Goal: Navigation & Orientation: Find specific page/section

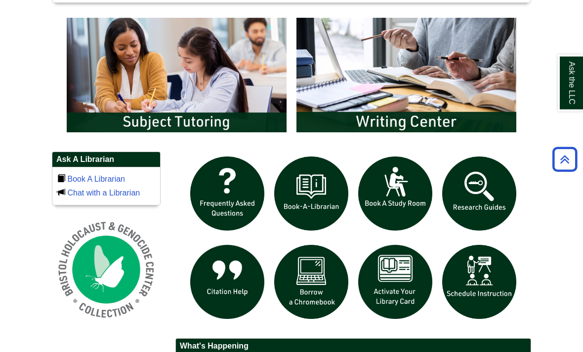
scroll to position [546, 0]
click at [408, 309] on img "slideshow" at bounding box center [395, 282] width 84 height 84
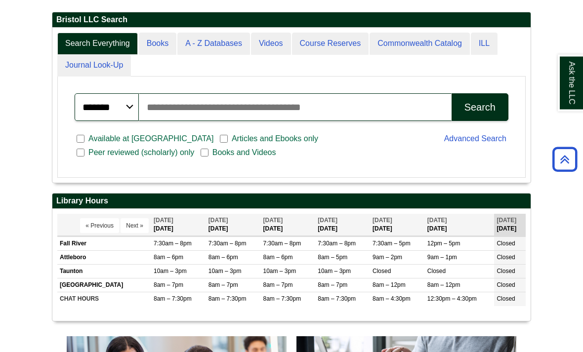
scroll to position [227, 0]
click at [146, 55] on link "Books" at bounding box center [158, 44] width 38 height 22
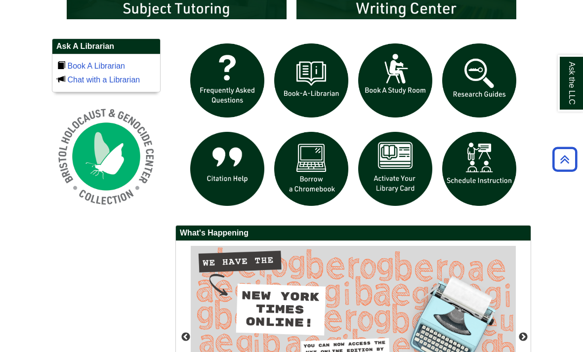
scroll to position [619, 0]
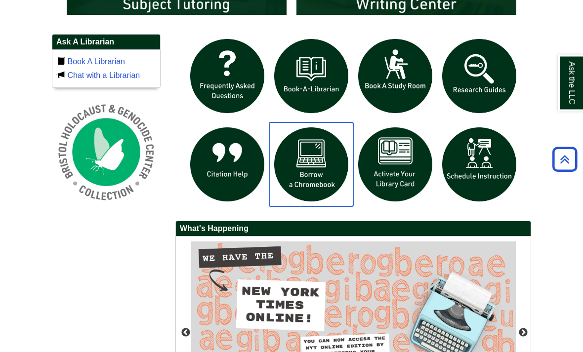
click at [317, 196] on img "slideshow" at bounding box center [311, 165] width 84 height 84
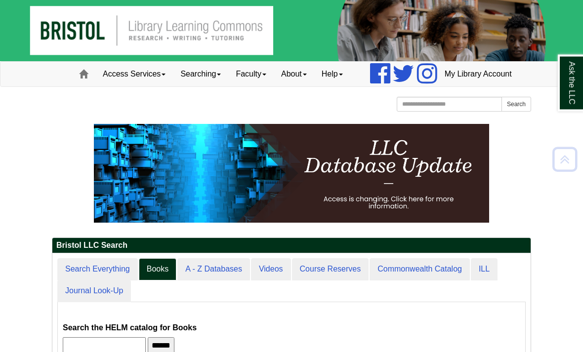
scroll to position [0, 0]
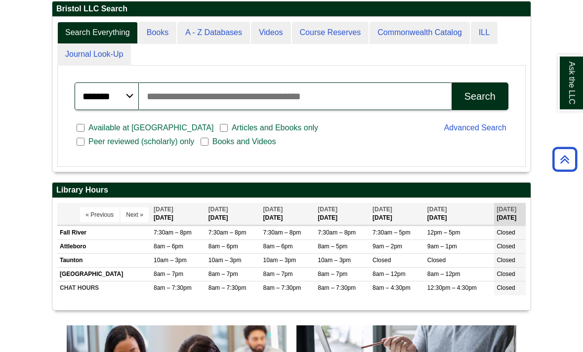
scroll to position [238, 0]
click at [161, 44] on link "Books" at bounding box center [158, 33] width 38 height 22
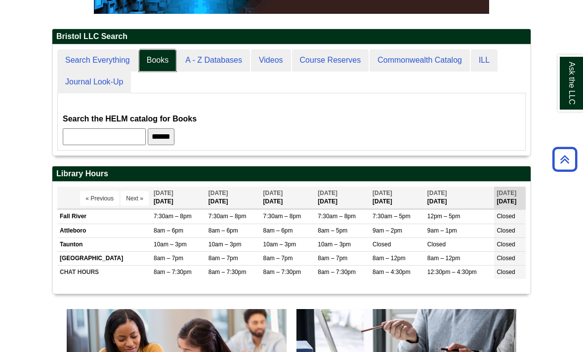
scroll to position [210, 0]
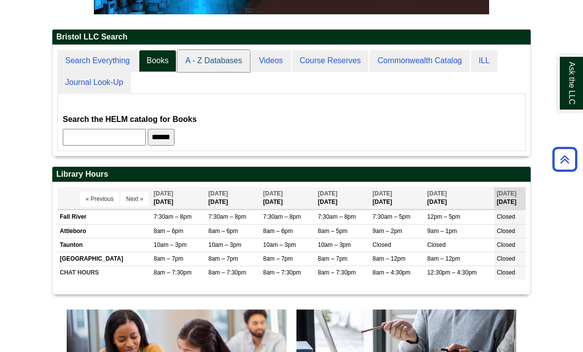
click at [208, 72] on link "A - Z Databases" at bounding box center [213, 61] width 73 height 22
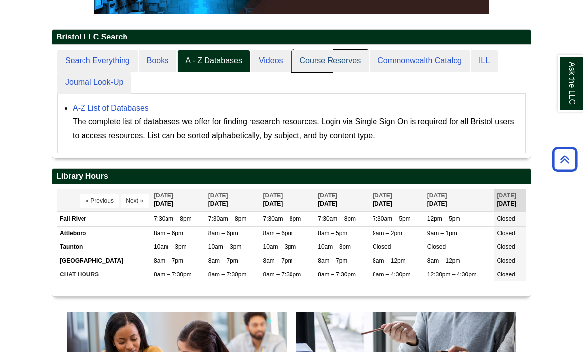
click at [339, 72] on link "Course Reserves" at bounding box center [330, 61] width 77 height 22
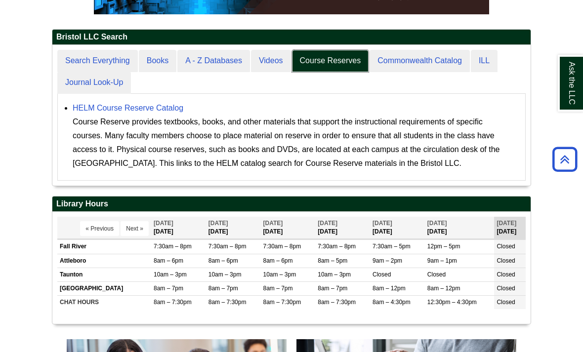
scroll to position [141, 478]
click at [434, 72] on link "Commonwealth Catalog" at bounding box center [420, 61] width 100 height 22
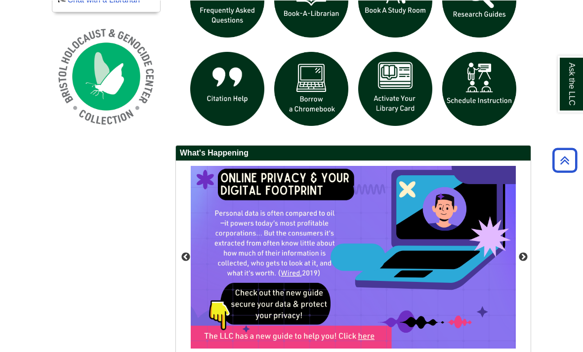
scroll to position [635, 0]
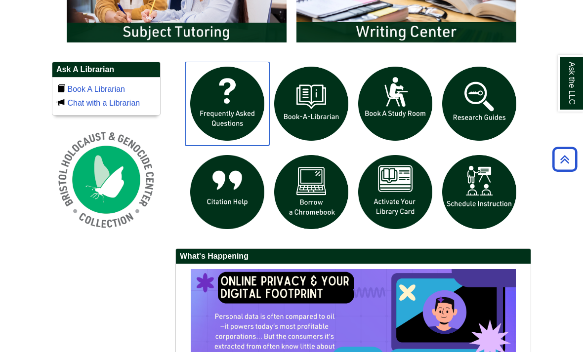
click at [231, 113] on img "slideshow" at bounding box center [227, 104] width 84 height 84
